Goal: Task Accomplishment & Management: Manage account settings

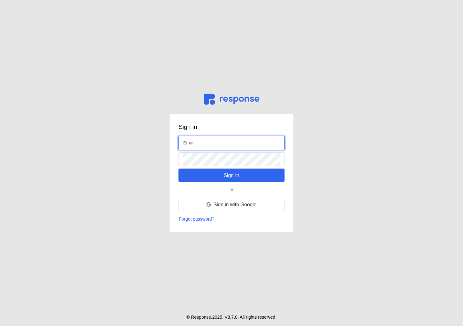
click at [213, 138] on input "text" at bounding box center [231, 143] width 96 height 14
type input "admin@tryresponse.com"
